Goal: Transaction & Acquisition: Purchase product/service

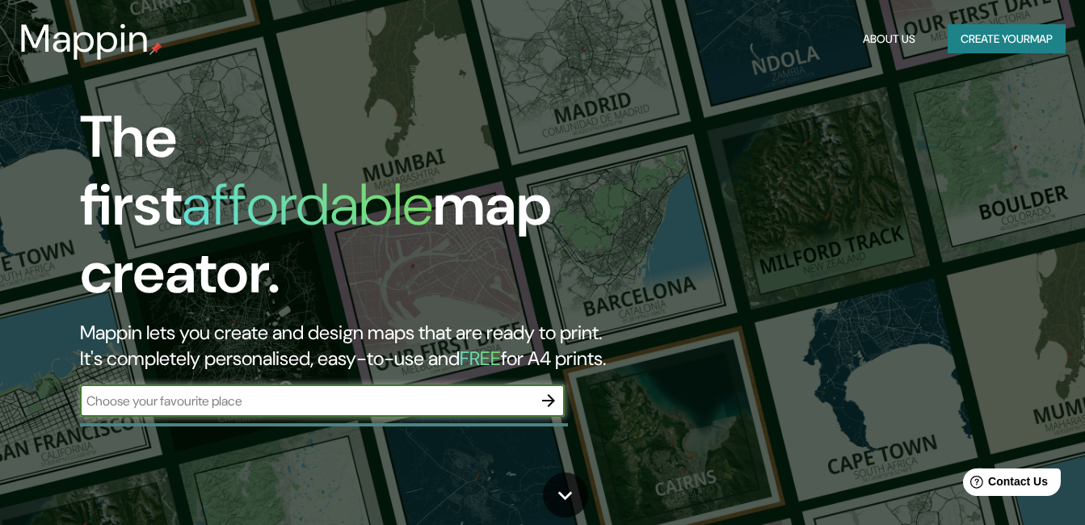
click at [293, 392] on input "text" at bounding box center [306, 401] width 452 height 19
paste input "Mal. de la Reserva 1133, [GEOGRAPHIC_DATA] 15074"
type input "Mal. de la Reserva 1133, [GEOGRAPHIC_DATA] 15074"
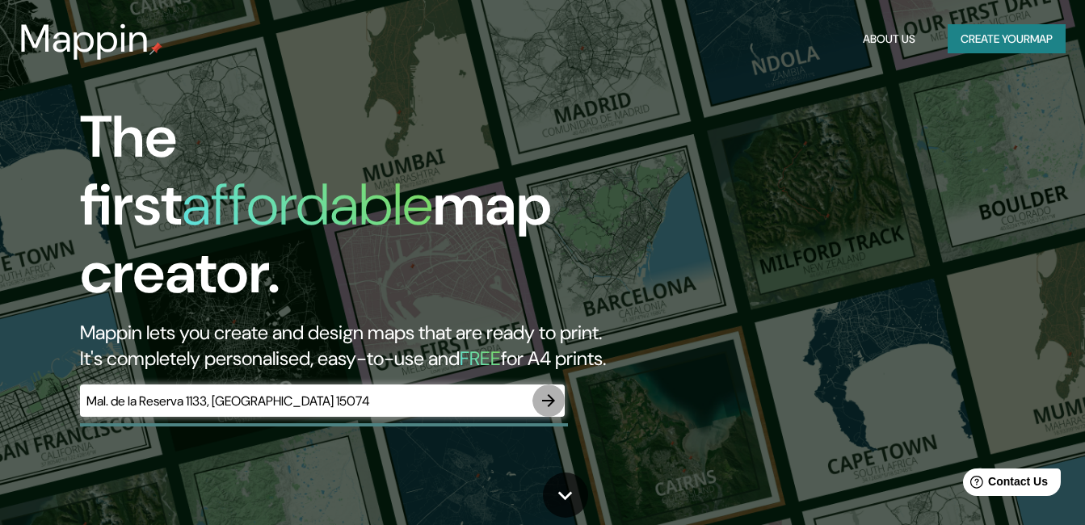
click at [544, 391] on icon "button" at bounding box center [548, 400] width 19 height 19
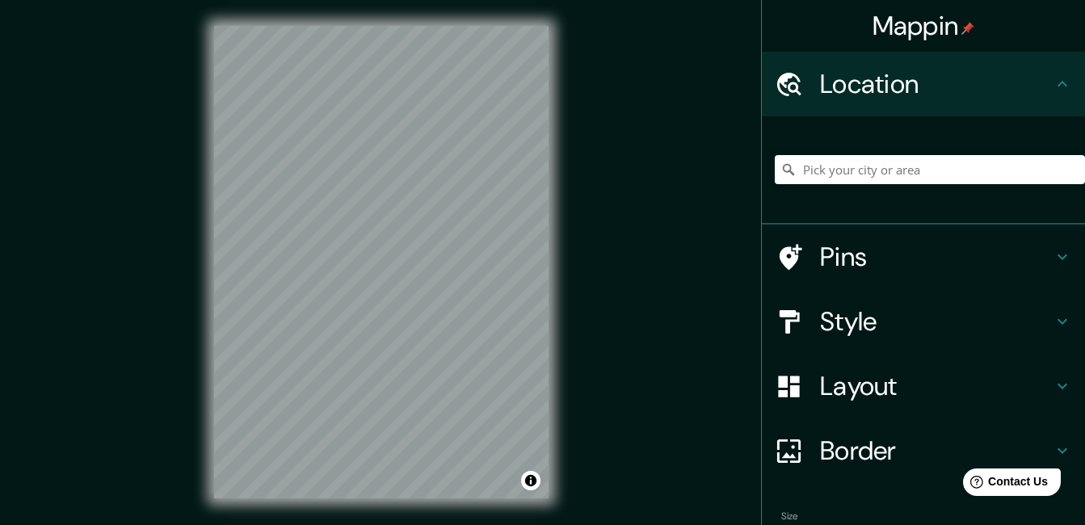
click at [901, 187] on div at bounding box center [930, 169] width 310 height 81
click at [896, 175] on input "Pick your city or area" at bounding box center [930, 169] width 310 height 29
type input "[GEOGRAPHIC_DATA], [GEOGRAPHIC_DATA], [GEOGRAPHIC_DATA]"
click at [910, 323] on h4 "Style" at bounding box center [936, 321] width 233 height 32
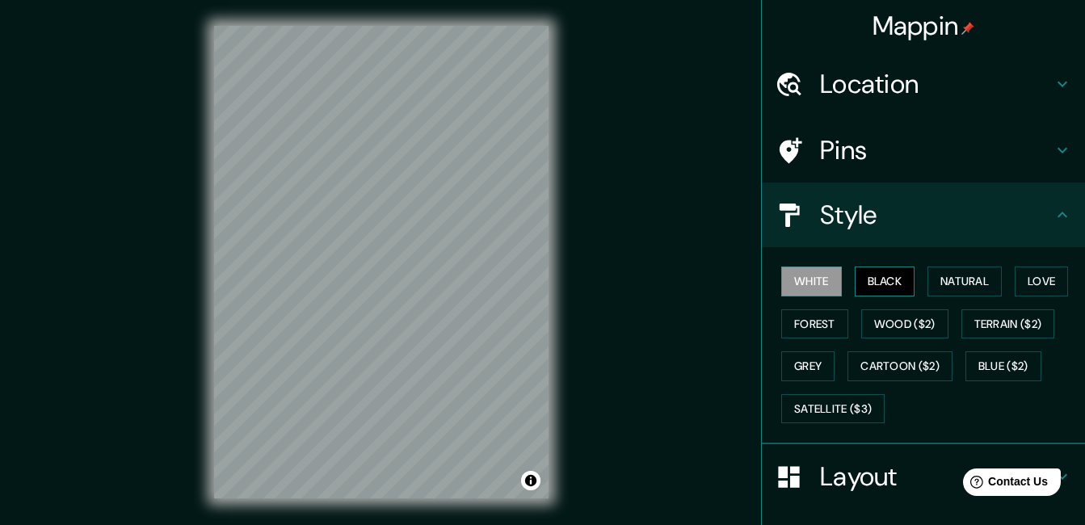
click at [888, 286] on button "Black" at bounding box center [885, 282] width 61 height 30
click at [947, 280] on button "Natural" at bounding box center [964, 282] width 74 height 30
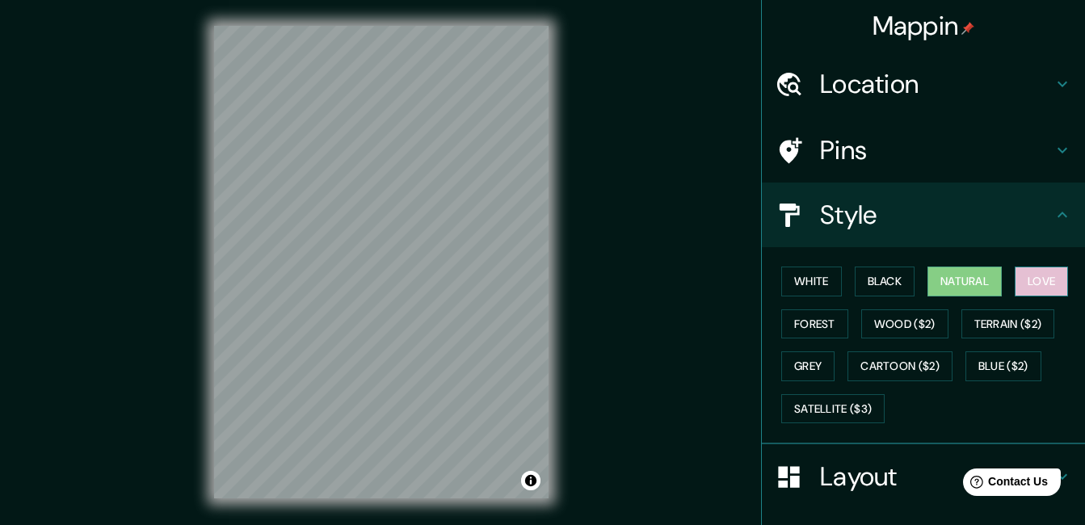
click at [1052, 283] on button "Love" at bounding box center [1041, 282] width 53 height 30
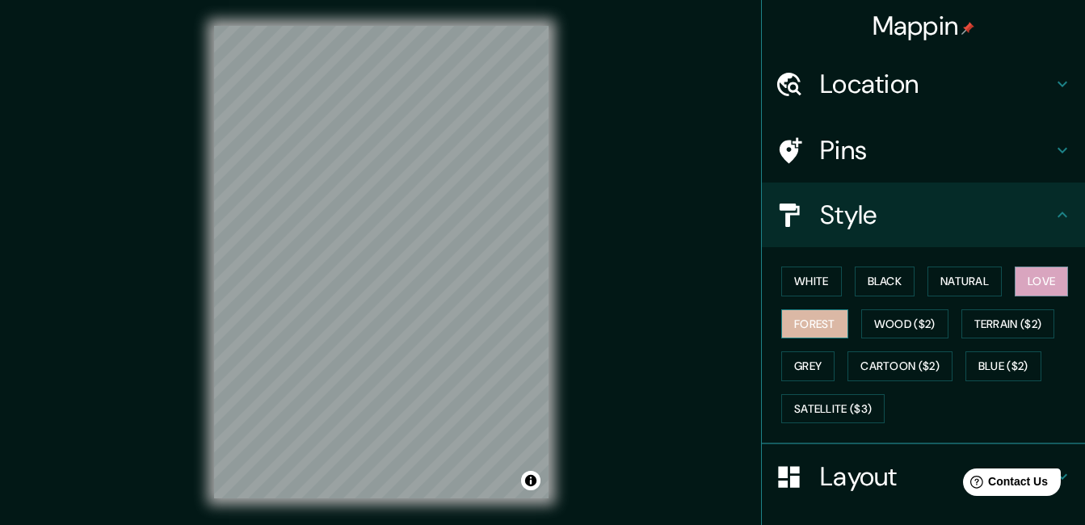
click at [812, 326] on button "Forest" at bounding box center [814, 324] width 67 height 30
click at [797, 364] on button "Grey" at bounding box center [807, 366] width 53 height 30
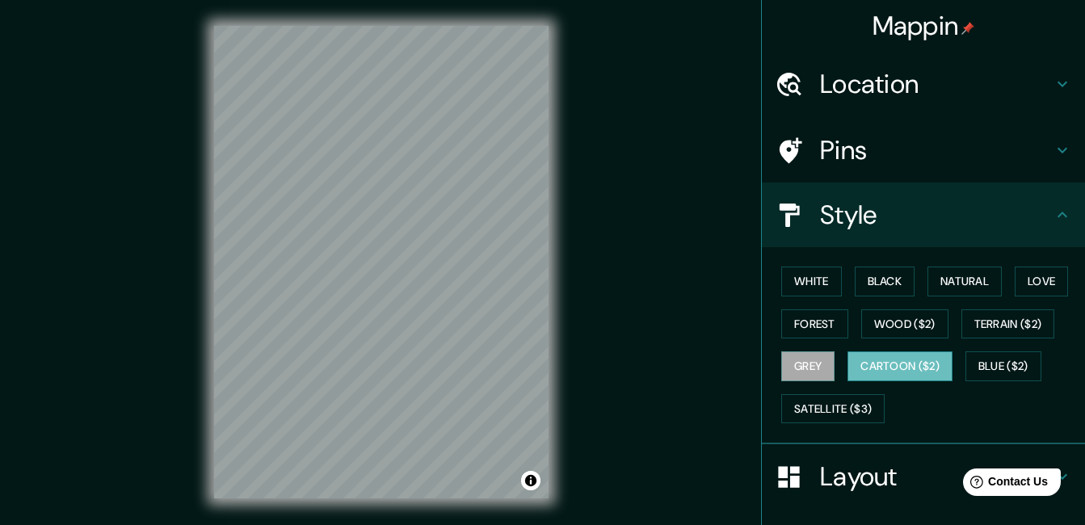
click at [850, 372] on button "Cartoon ($2)" at bounding box center [899, 366] width 105 height 30
click at [882, 326] on button "Wood ($2)" at bounding box center [904, 324] width 87 height 30
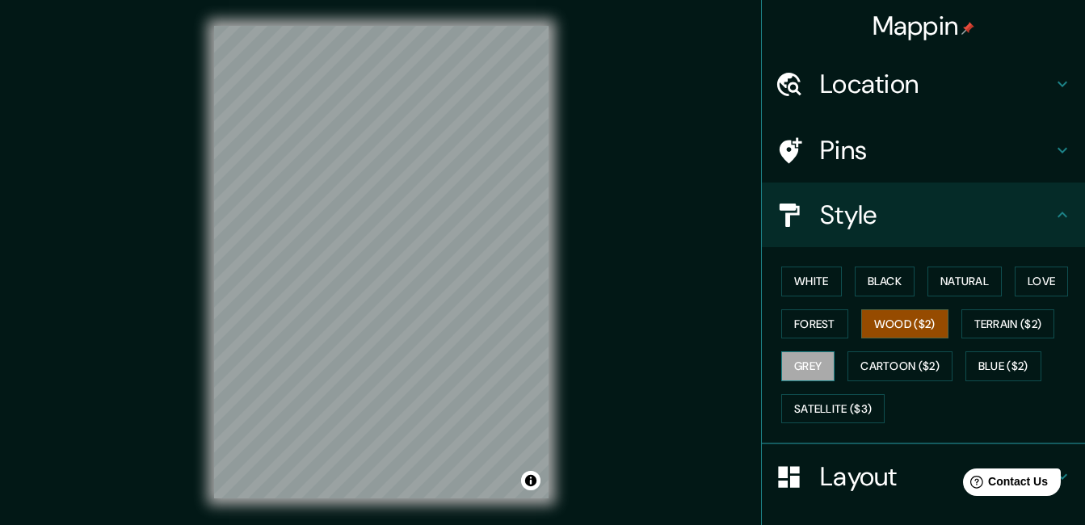
click at [809, 364] on button "Grey" at bounding box center [807, 366] width 53 height 30
click at [1011, 357] on button "Blue ($2)" at bounding box center [1003, 366] width 76 height 30
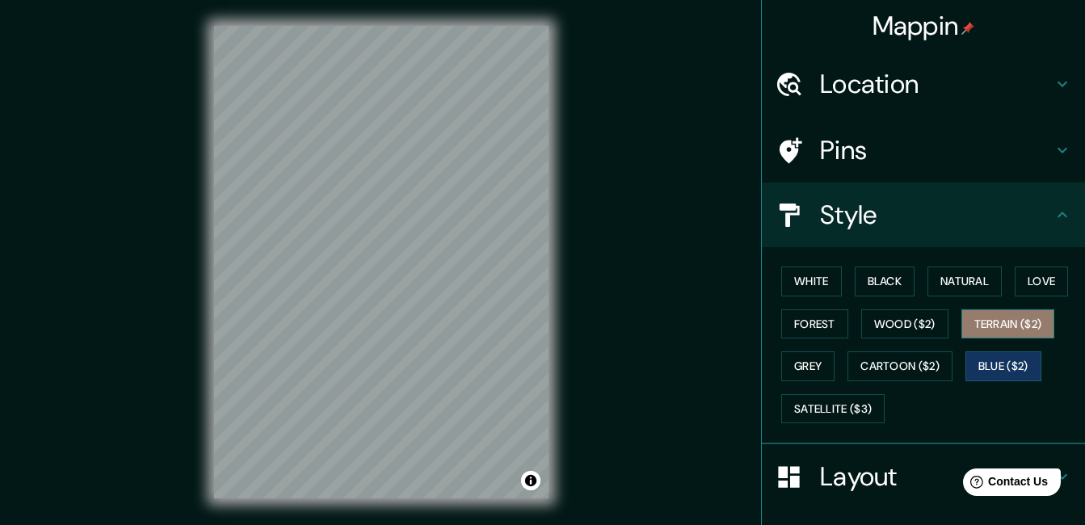
click at [1003, 325] on button "Terrain ($2)" at bounding box center [1008, 324] width 94 height 30
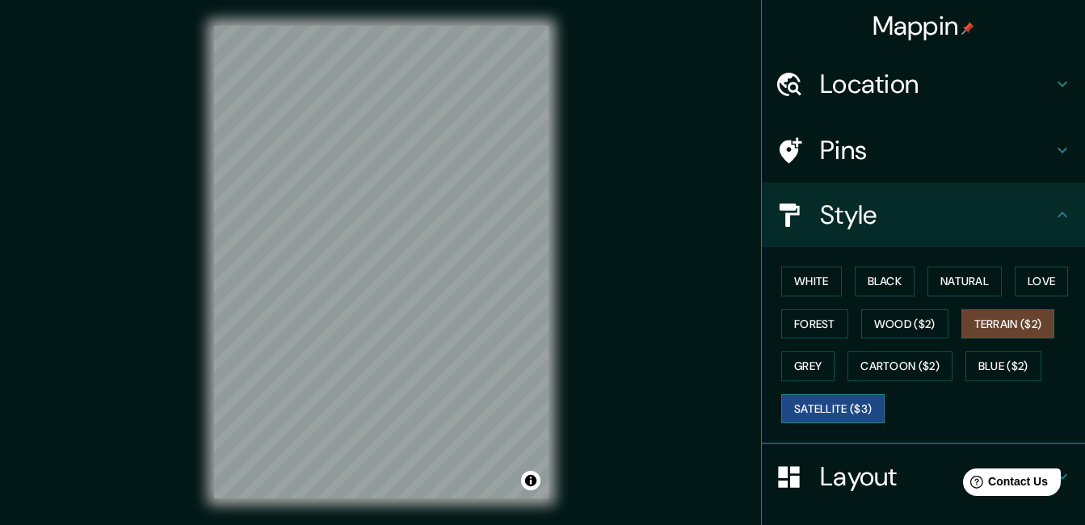
click at [834, 410] on button "Satellite ($3)" at bounding box center [832, 409] width 103 height 30
click at [810, 288] on button "White" at bounding box center [811, 282] width 61 height 30
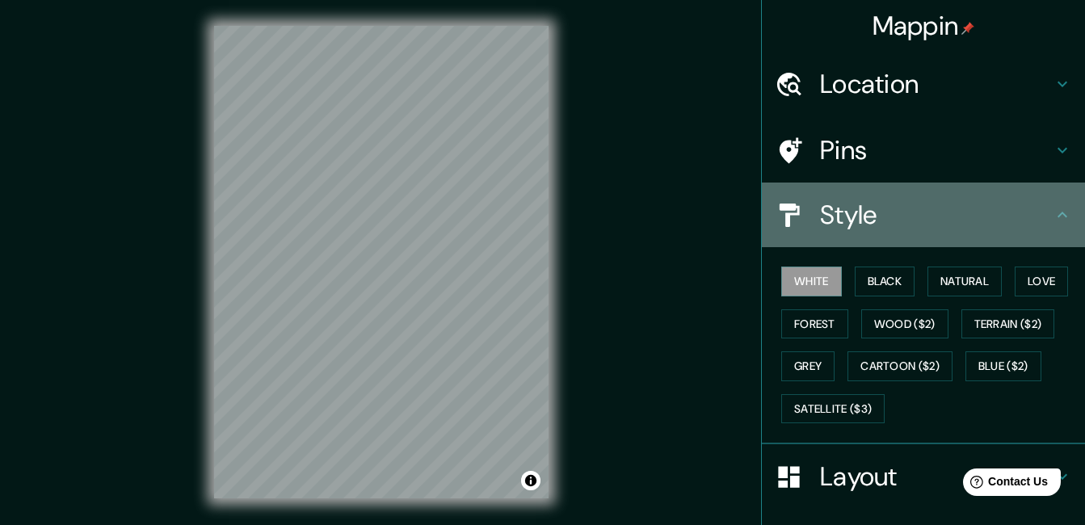
click at [1054, 220] on icon at bounding box center [1062, 214] width 19 height 19
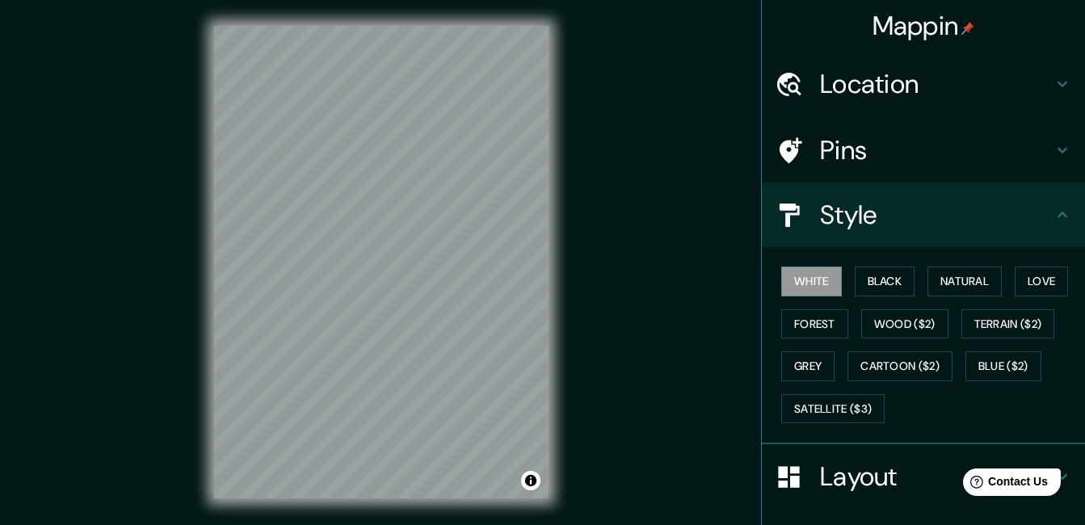
click at [884, 145] on h4 "Pins" at bounding box center [936, 150] width 233 height 32
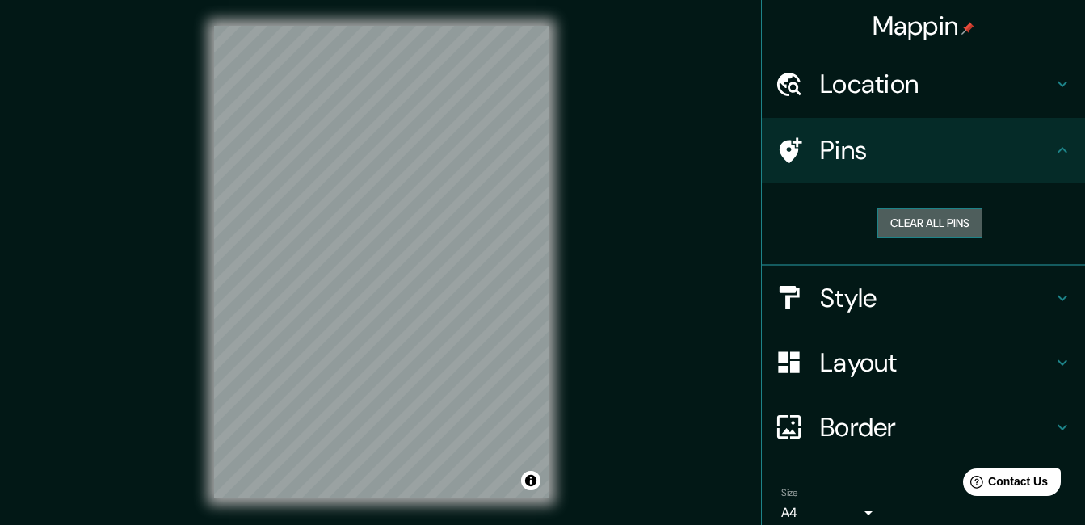
click at [911, 217] on button "Clear all pins" at bounding box center [929, 223] width 105 height 30
click at [898, 224] on button "Clear all pins" at bounding box center [929, 223] width 105 height 30
click at [467, 505] on div "© Mapbox © OpenStreetMap Improve this map" at bounding box center [381, 262] width 386 height 524
click at [449, 524] on html "Mappin Location [GEOGRAPHIC_DATA], [GEOGRAPHIC_DATA], [GEOGRAPHIC_DATA] [GEOGRA…" at bounding box center [542, 262] width 1085 height 525
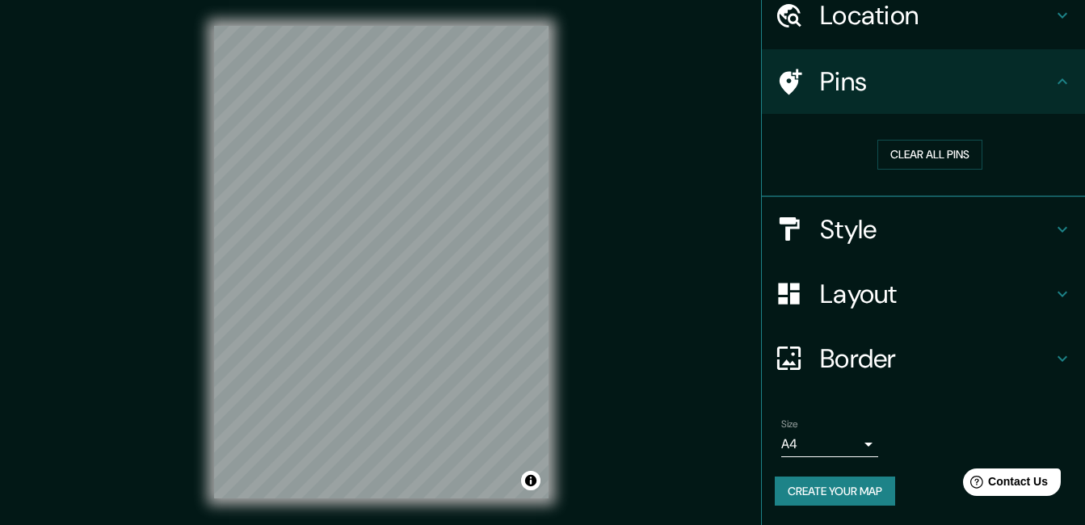
scroll to position [25, 0]
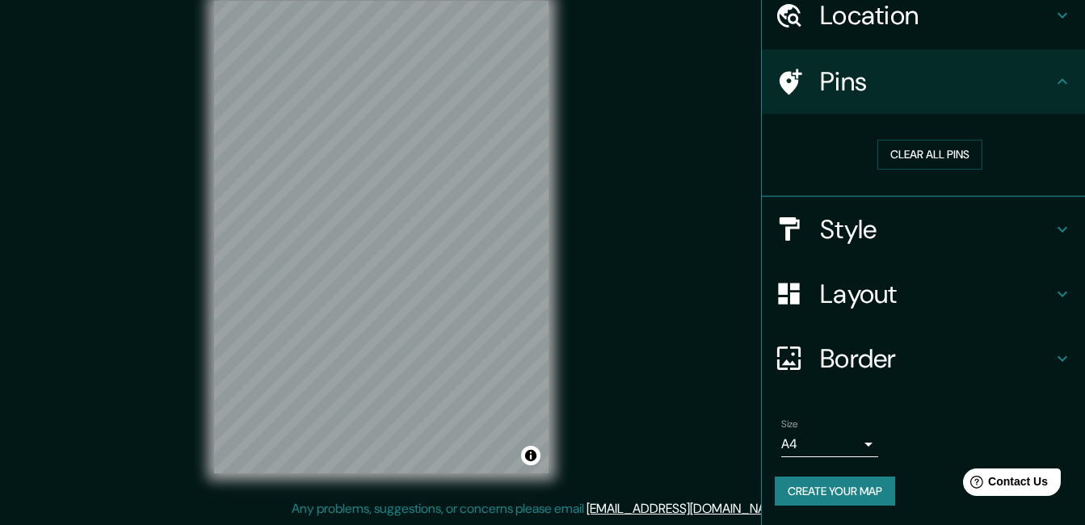
click at [923, 348] on h4 "Border" at bounding box center [936, 359] width 233 height 32
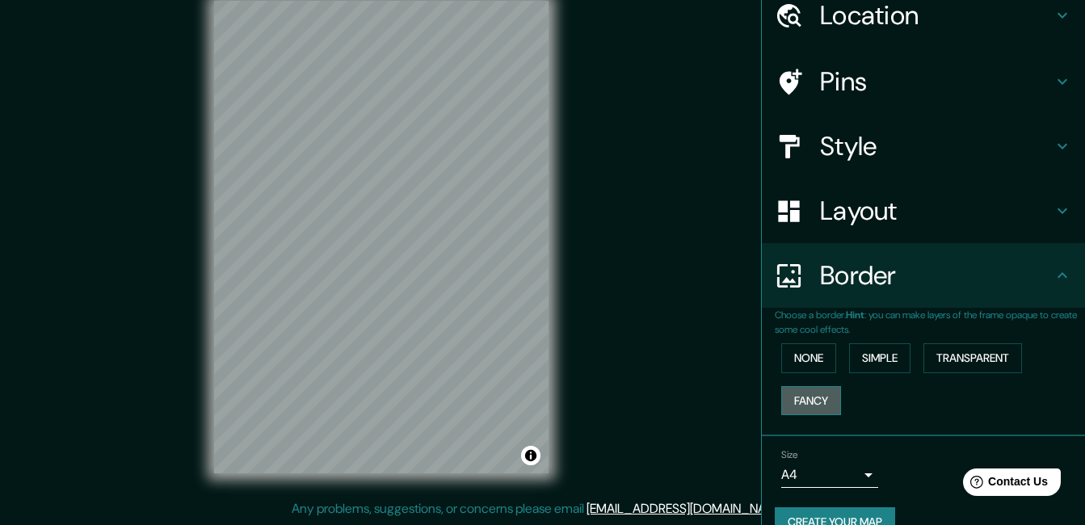
click at [810, 409] on button "Fancy" at bounding box center [811, 401] width 60 height 30
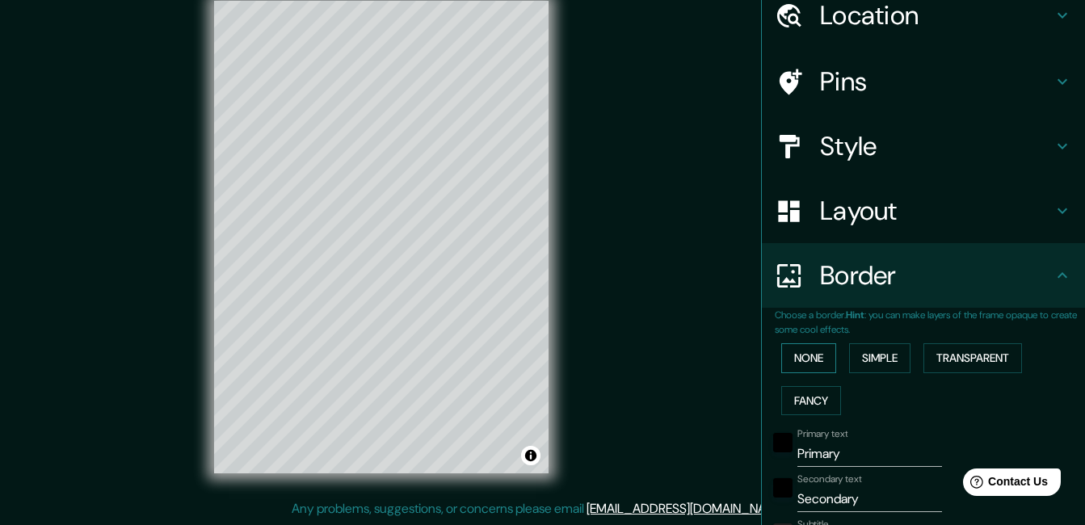
click at [802, 352] on button "None" at bounding box center [808, 358] width 55 height 30
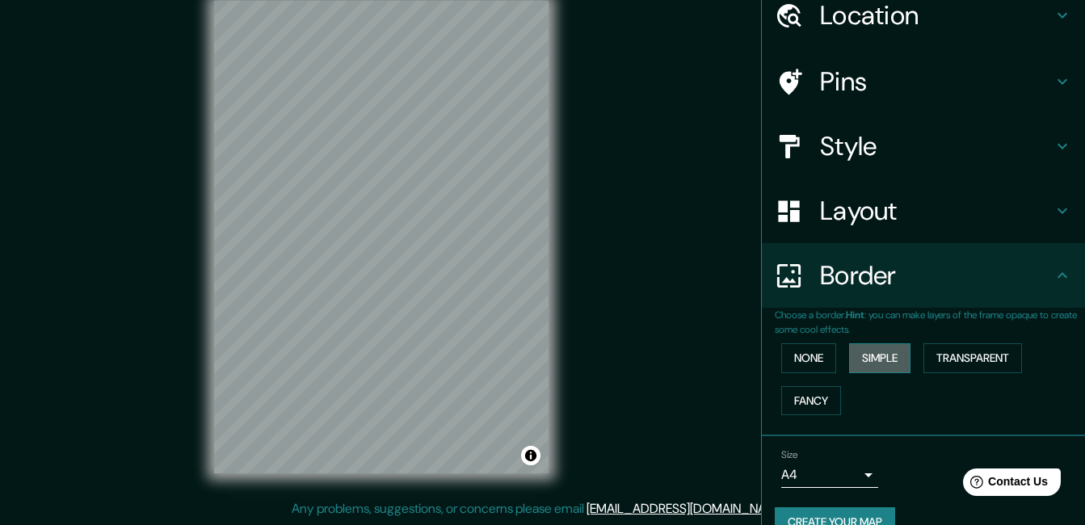
click at [868, 344] on button "Simple" at bounding box center [879, 358] width 61 height 30
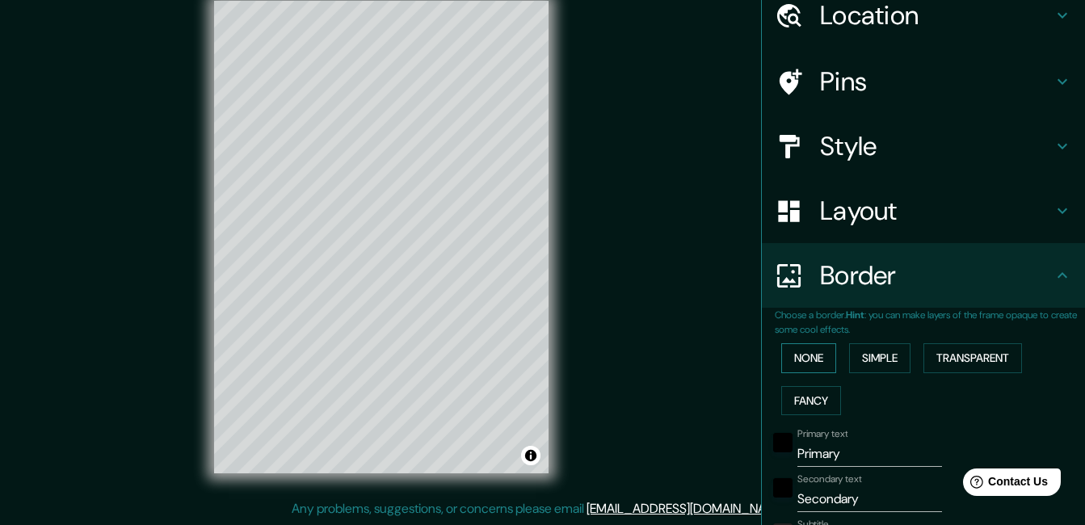
click at [804, 361] on button "None" at bounding box center [808, 358] width 55 height 30
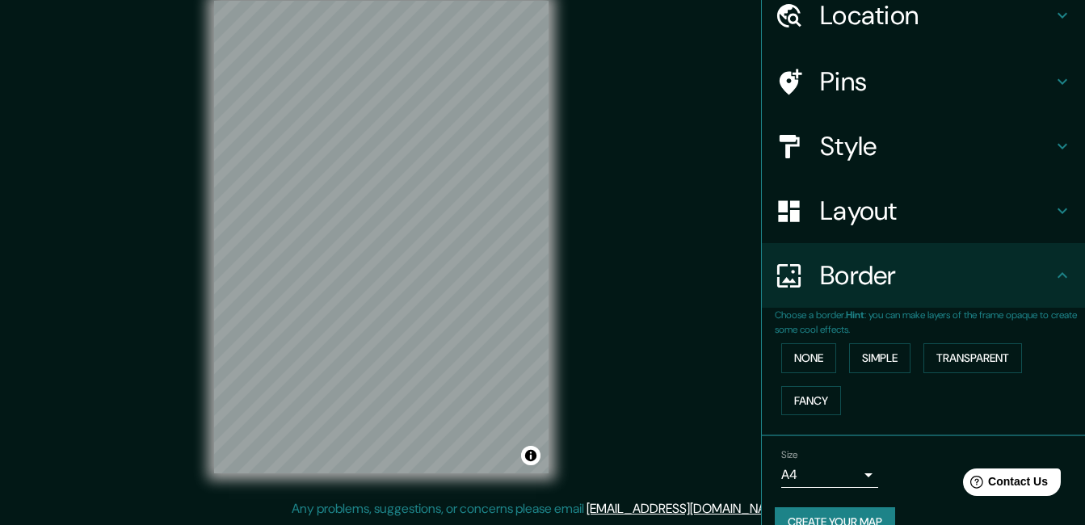
drag, startPoint x: 559, startPoint y: 313, endPoint x: 574, endPoint y: 355, distance: 44.5
click at [574, 355] on div "© Mapbox © OpenStreetMap Improve this map" at bounding box center [381, 237] width 386 height 524
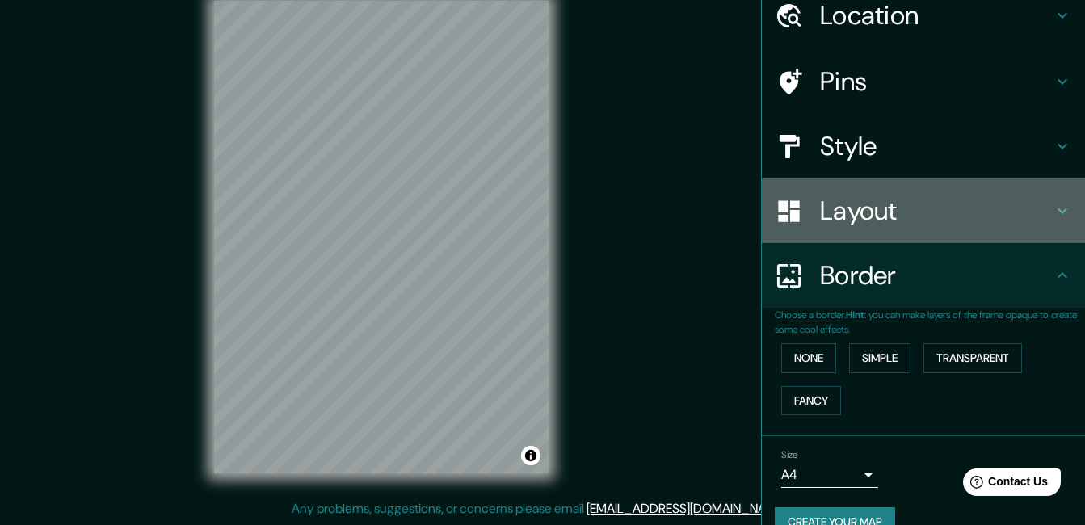
click at [920, 231] on div "Layout" at bounding box center [923, 211] width 323 height 65
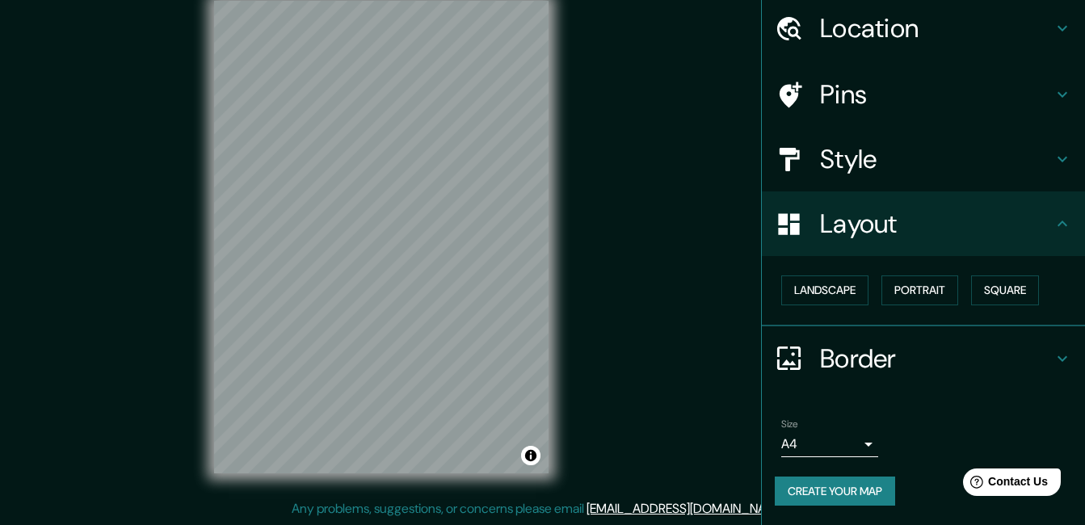
scroll to position [56, 0]
click at [825, 279] on button "Landscape" at bounding box center [824, 290] width 87 height 30
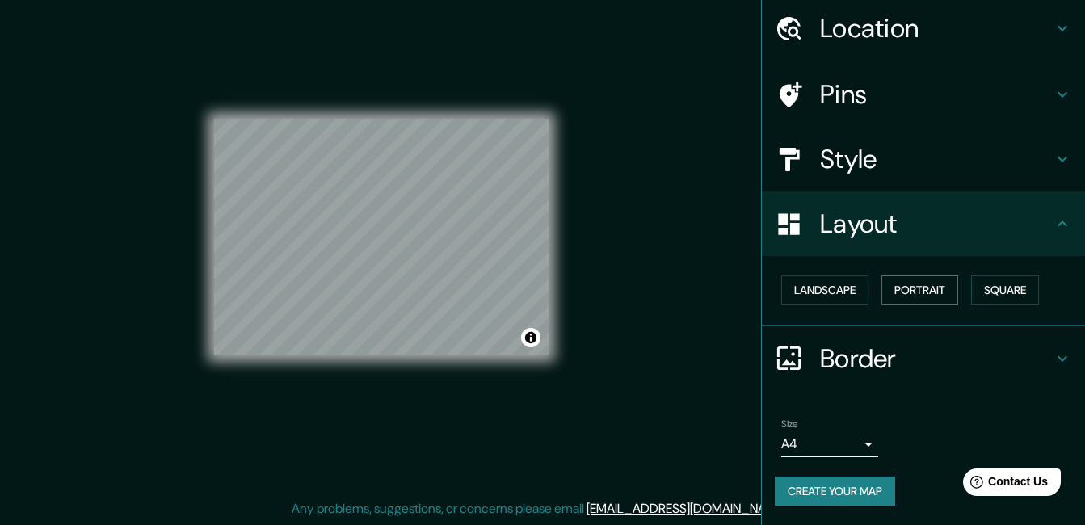
click at [923, 287] on button "Portrait" at bounding box center [919, 290] width 77 height 30
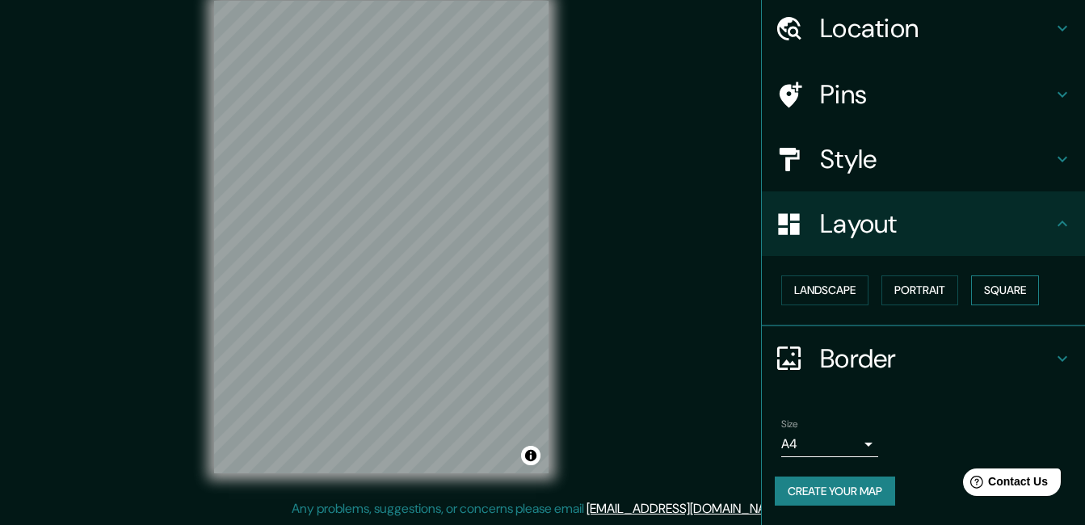
click at [1009, 290] on button "Square" at bounding box center [1005, 290] width 68 height 30
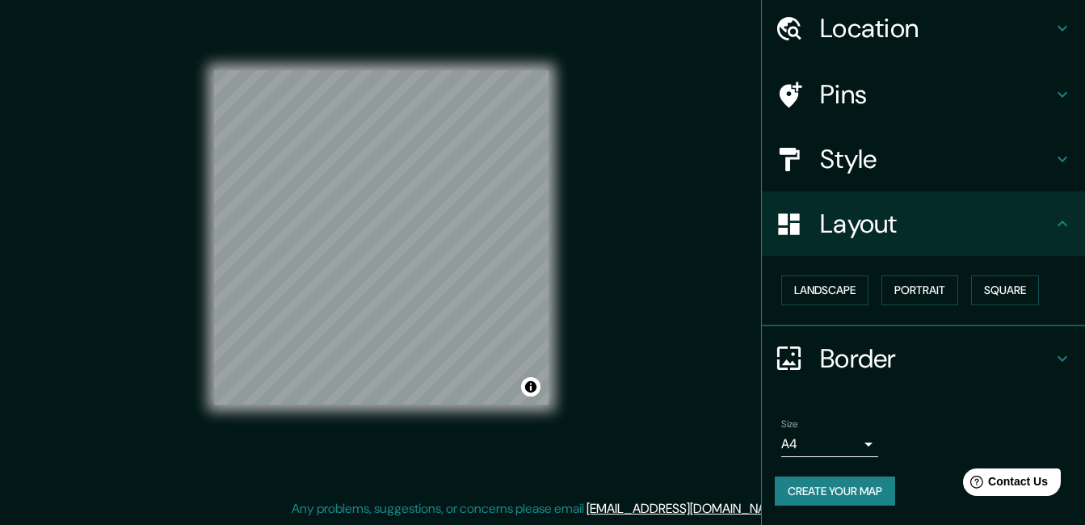
click at [894, 149] on h4 "Style" at bounding box center [936, 159] width 233 height 32
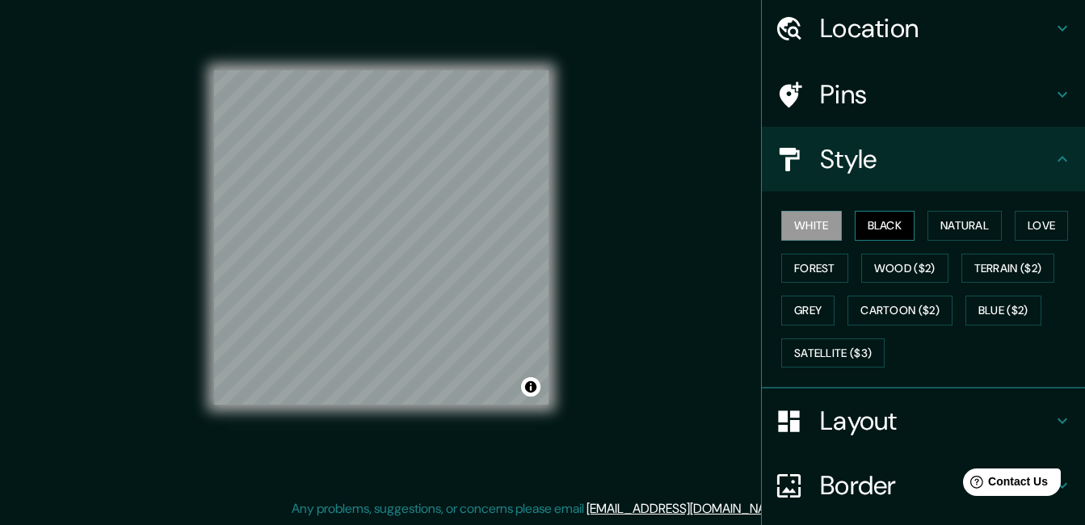
click at [865, 226] on button "Black" at bounding box center [885, 226] width 61 height 30
click at [823, 229] on button "White" at bounding box center [811, 226] width 61 height 30
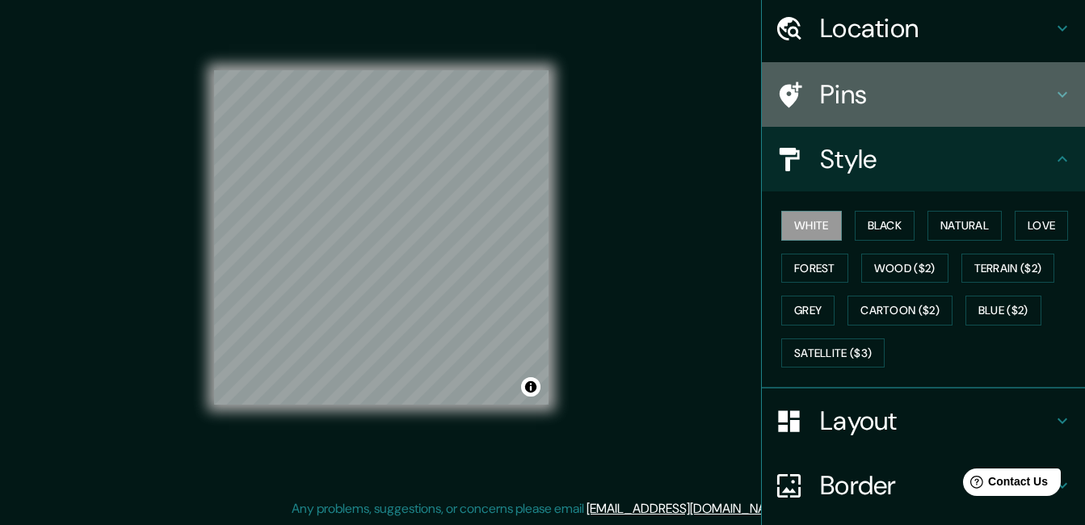
click at [888, 100] on h4 "Pins" at bounding box center [936, 94] width 233 height 32
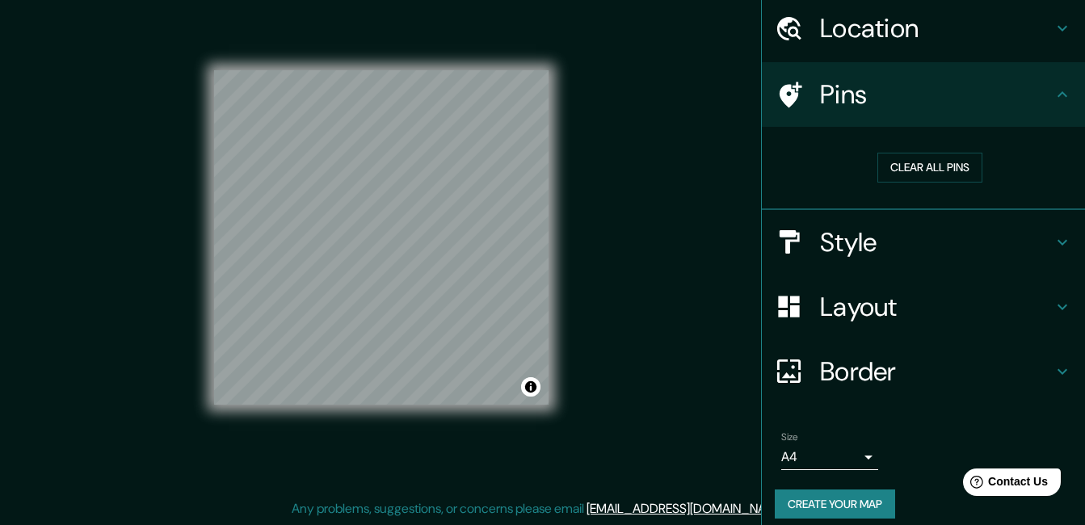
click at [960, 36] on h4 "Location" at bounding box center [936, 28] width 233 height 32
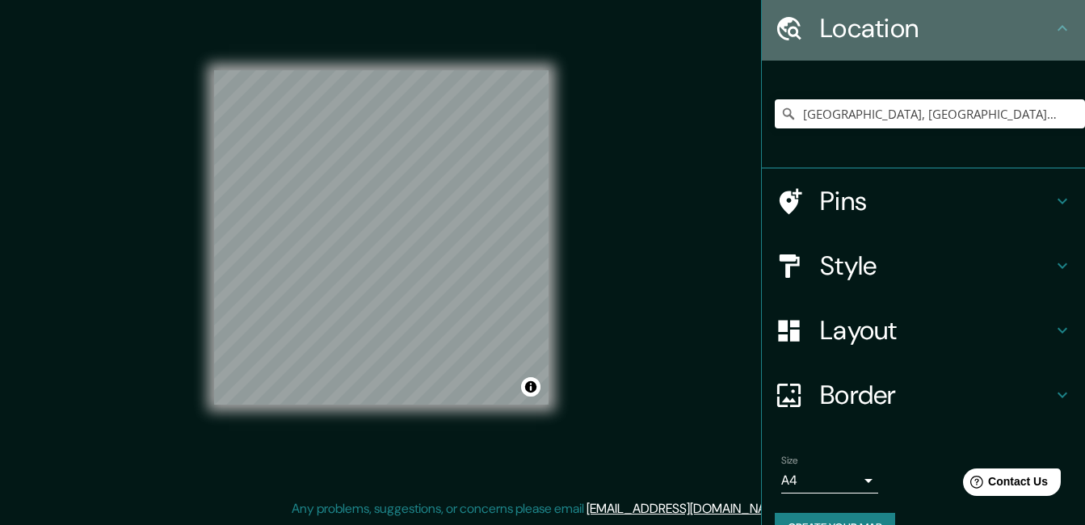
click at [960, 36] on h4 "Location" at bounding box center [936, 28] width 233 height 32
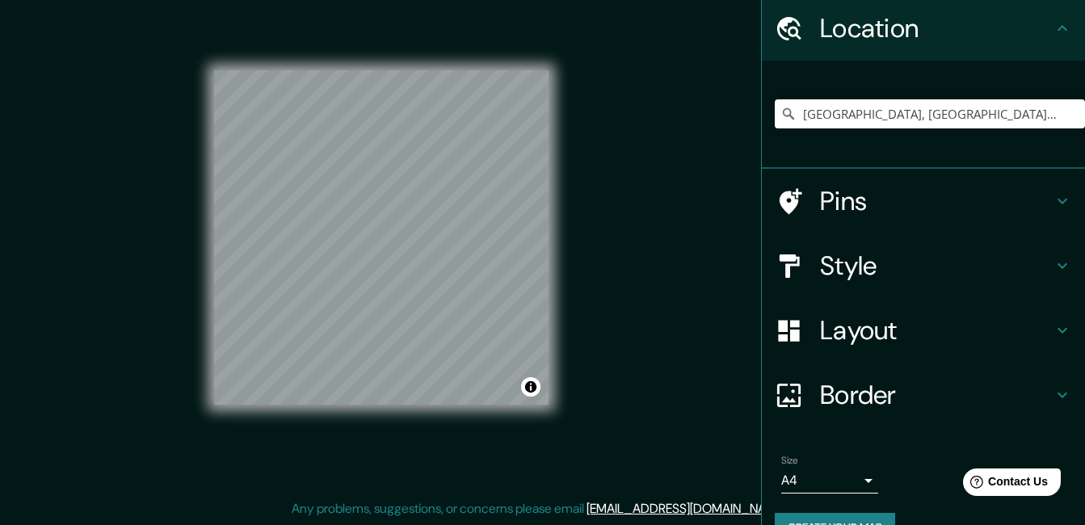
scroll to position [93, 0]
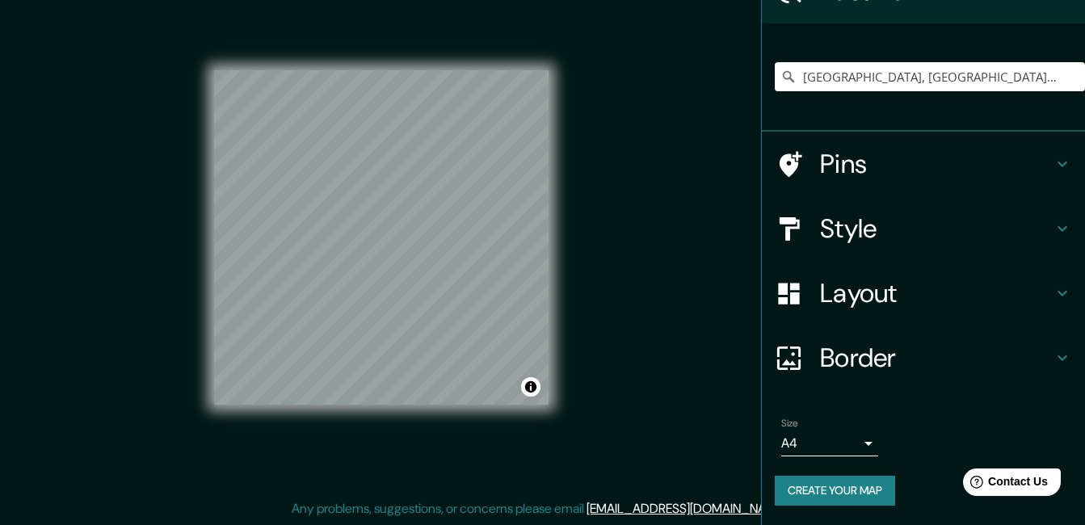
click at [818, 440] on body "Mappin Location [GEOGRAPHIC_DATA], [GEOGRAPHIC_DATA], [GEOGRAPHIC_DATA] [GEOGRA…" at bounding box center [542, 237] width 1085 height 525
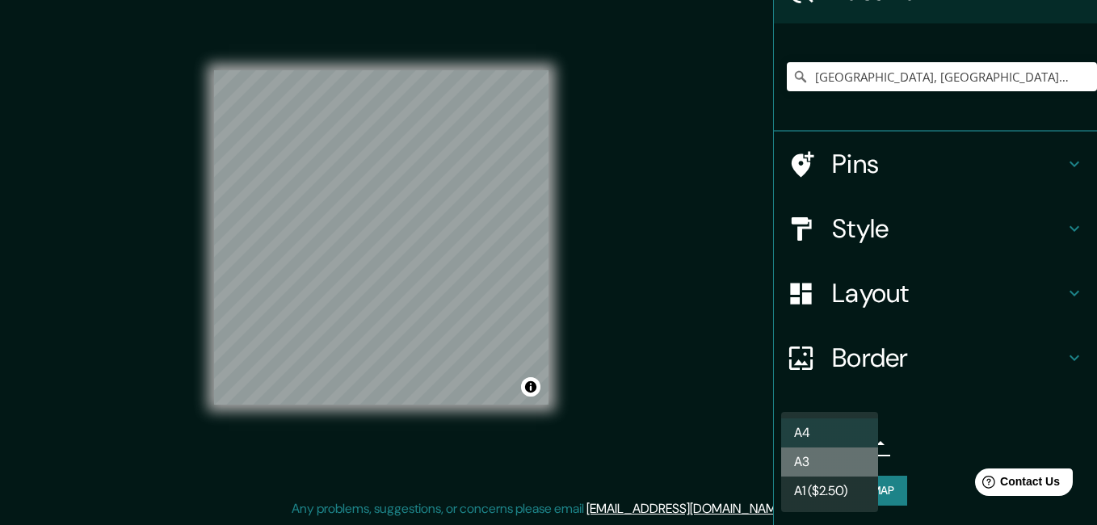
click at [808, 453] on li "A3" at bounding box center [829, 462] width 97 height 29
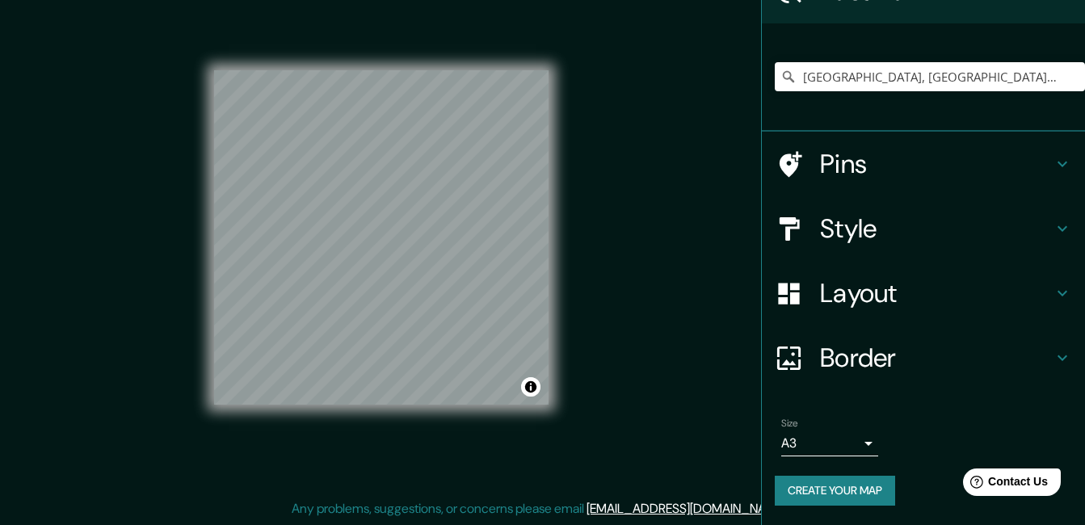
click at [822, 492] on button "Create your map" at bounding box center [835, 491] width 120 height 30
click at [845, 495] on button "Create your map" at bounding box center [835, 491] width 120 height 30
click at [816, 484] on div "Create your map" at bounding box center [923, 491] width 297 height 30
click at [809, 440] on body "Mappin Location [GEOGRAPHIC_DATA], [GEOGRAPHIC_DATA], [GEOGRAPHIC_DATA] [GEOGRA…" at bounding box center [542, 237] width 1085 height 525
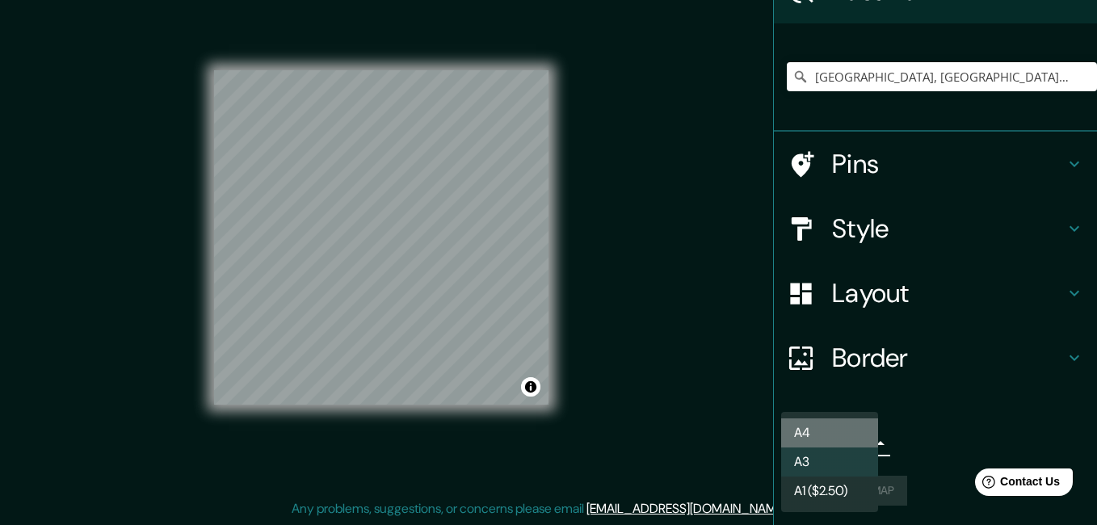
click at [813, 435] on li "A4" at bounding box center [829, 432] width 97 height 29
type input "single"
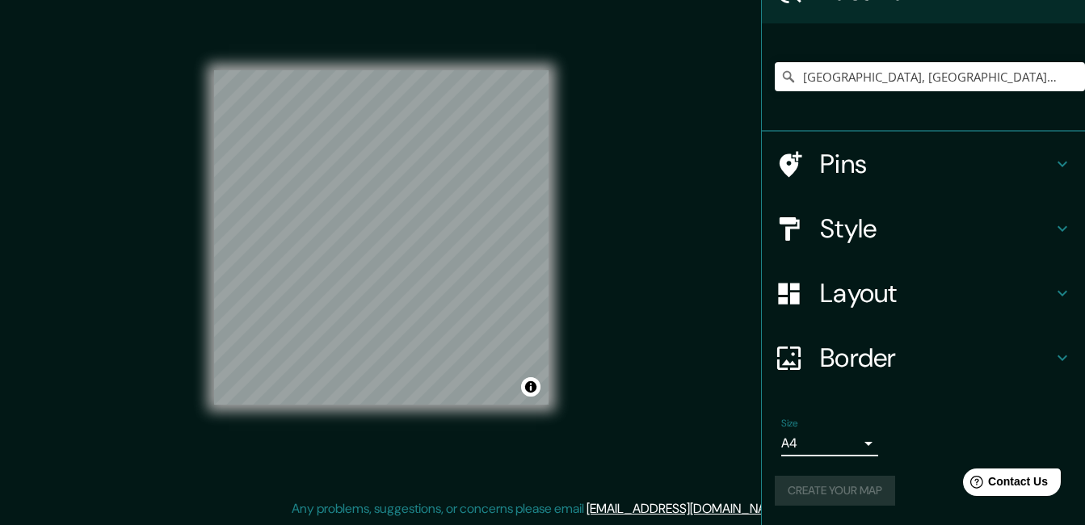
click at [806, 493] on div "Create your map" at bounding box center [923, 491] width 297 height 30
click at [919, 433] on div "Size A4 single" at bounding box center [923, 437] width 297 height 52
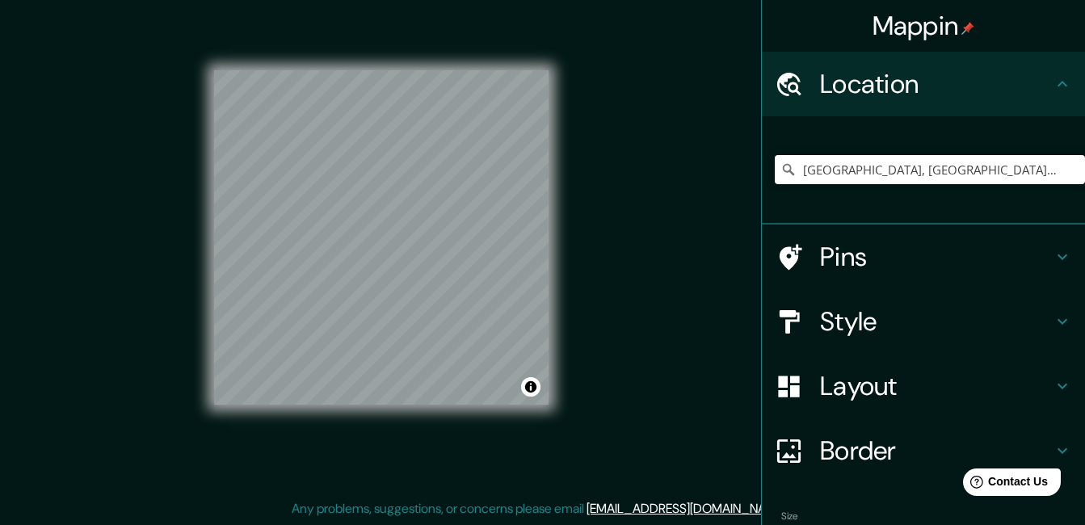
click at [698, 372] on div "Mappin Location [GEOGRAPHIC_DATA], [GEOGRAPHIC_DATA], [GEOGRAPHIC_DATA] [GEOGRA…" at bounding box center [542, 250] width 1085 height 550
drag, startPoint x: 591, startPoint y: 431, endPoint x: 616, endPoint y: 332, distance: 101.7
click at [594, 433] on div "Mappin Location [GEOGRAPHIC_DATA], [GEOGRAPHIC_DATA], [GEOGRAPHIC_DATA] [GEOGRA…" at bounding box center [542, 250] width 1085 height 550
